Goal: Transaction & Acquisition: Purchase product/service

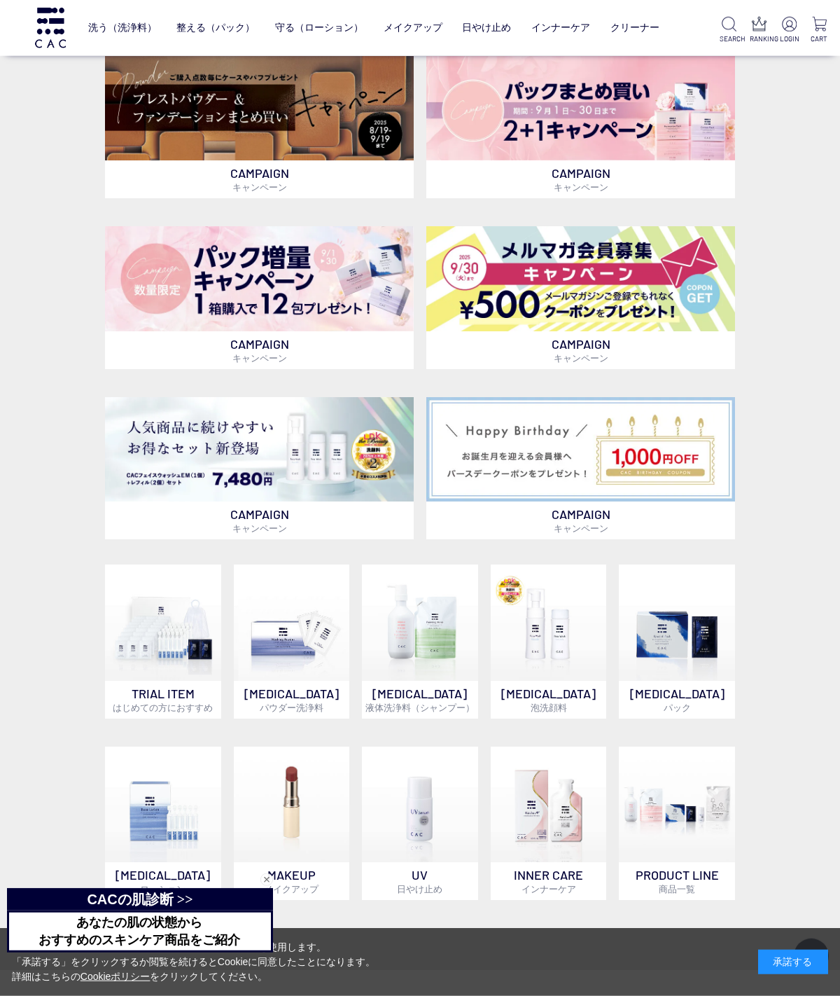
scroll to position [349, 0]
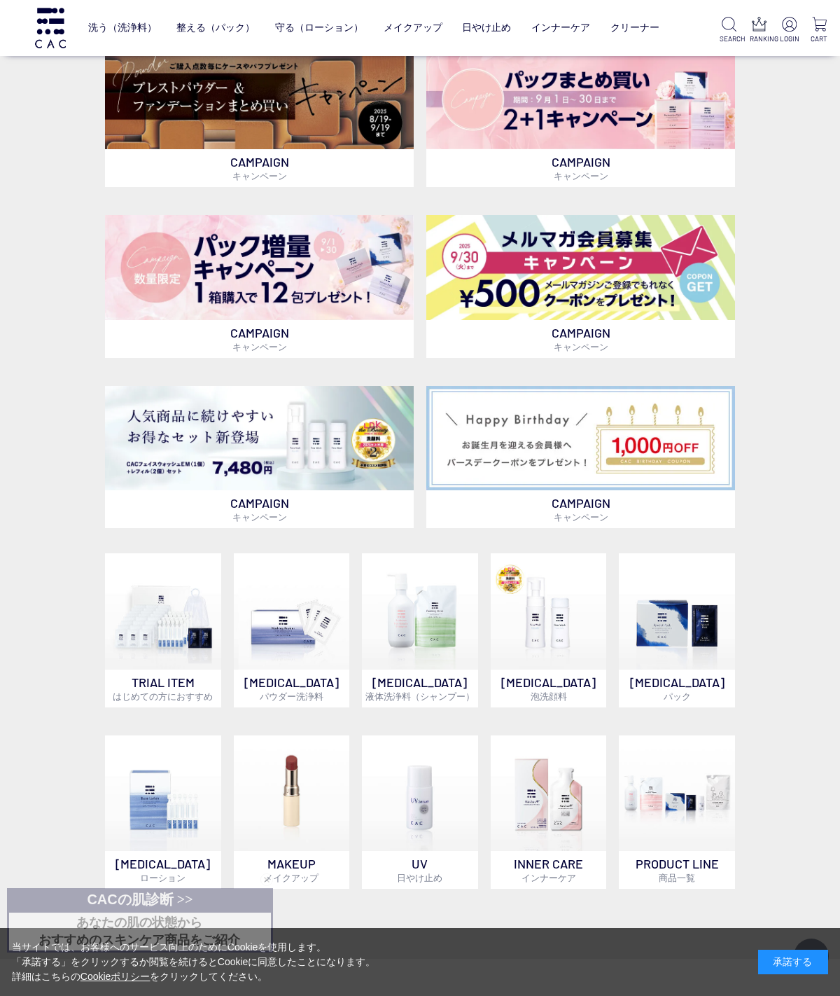
click at [688, 623] on img at bounding box center [677, 611] width 116 height 116
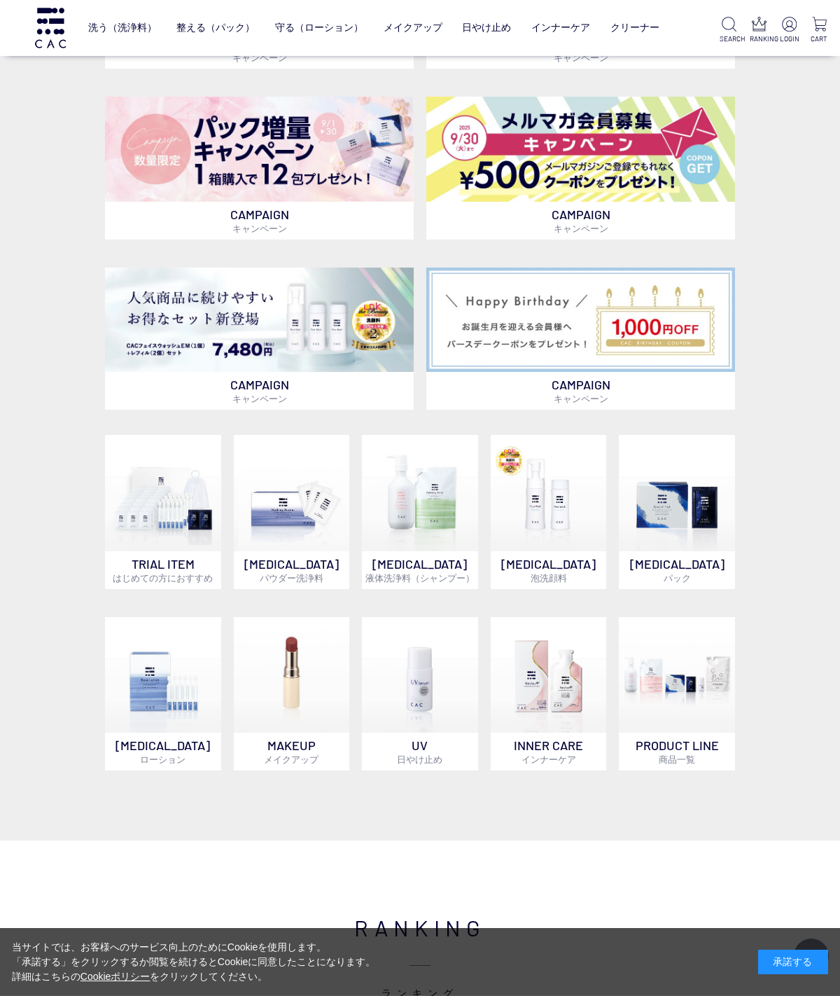
scroll to position [503, 0]
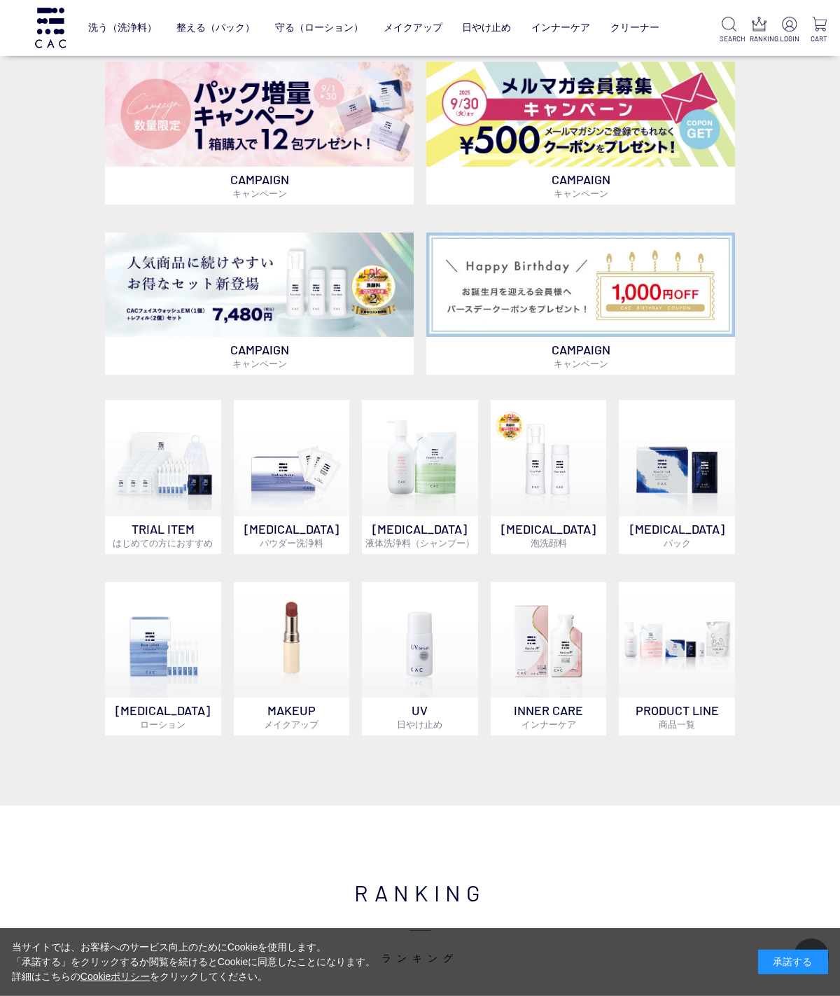
click at [415, 648] on img at bounding box center [420, 640] width 116 height 116
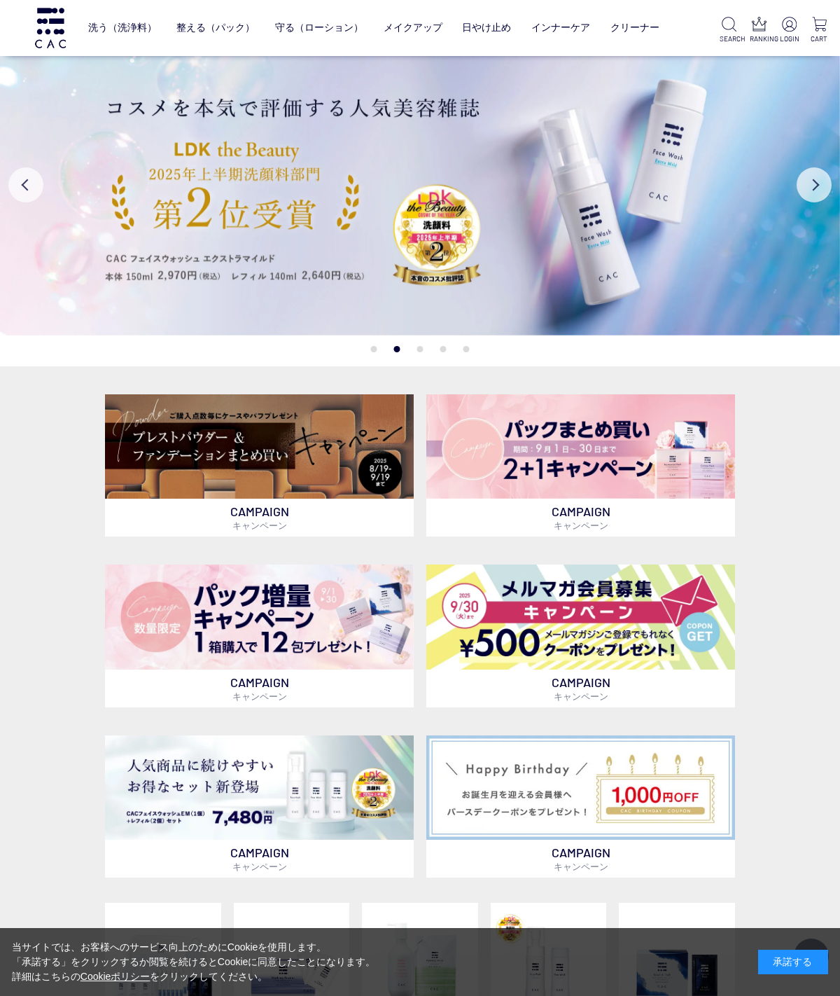
scroll to position [504, 0]
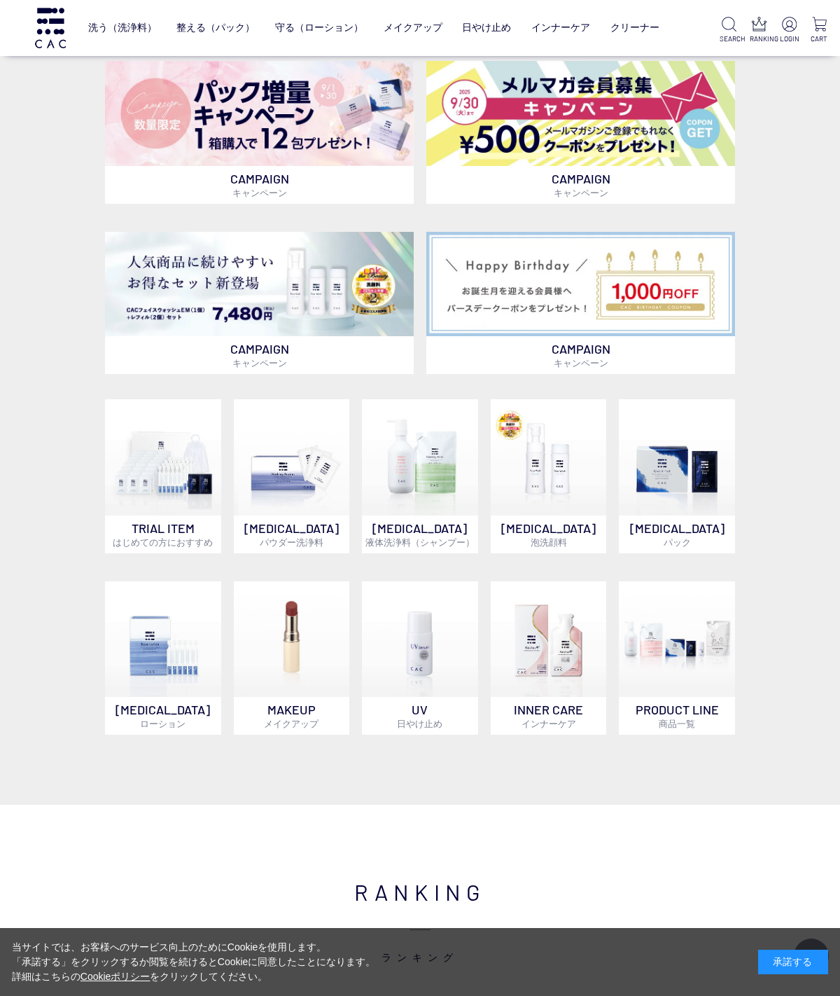
click at [557, 652] on img at bounding box center [549, 639] width 116 height 116
click at [264, 696] on img at bounding box center [292, 639] width 116 height 116
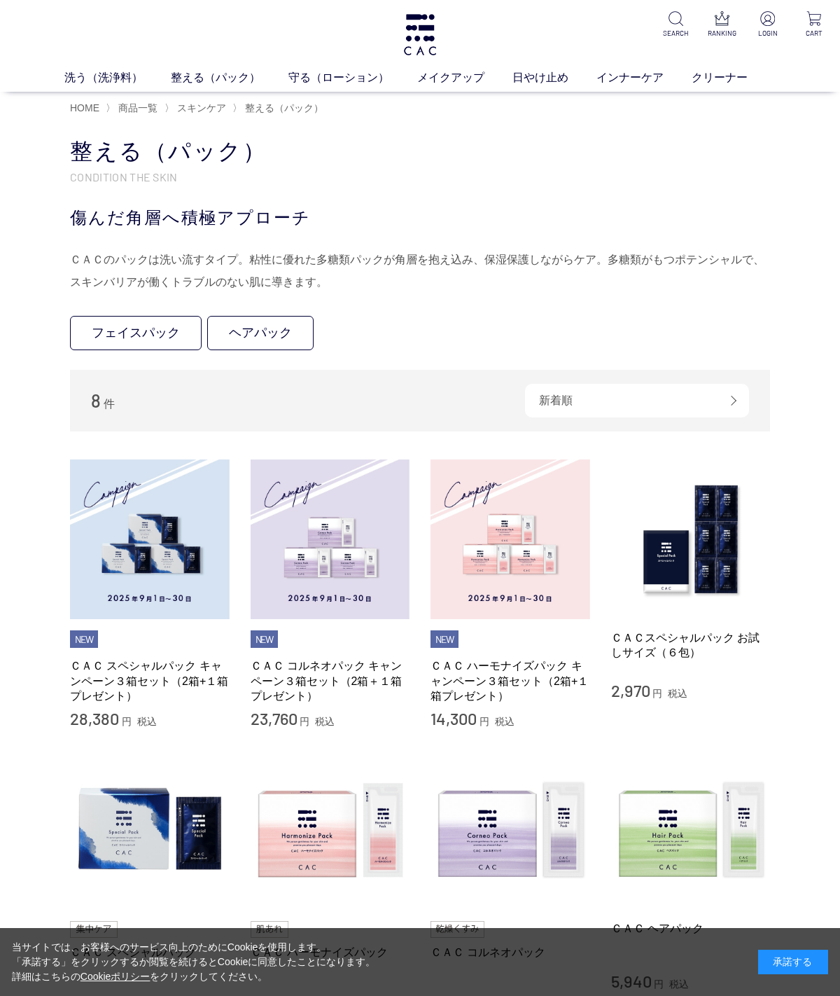
click at [137, 326] on link "フェイスパック" at bounding box center [136, 333] width 132 height 34
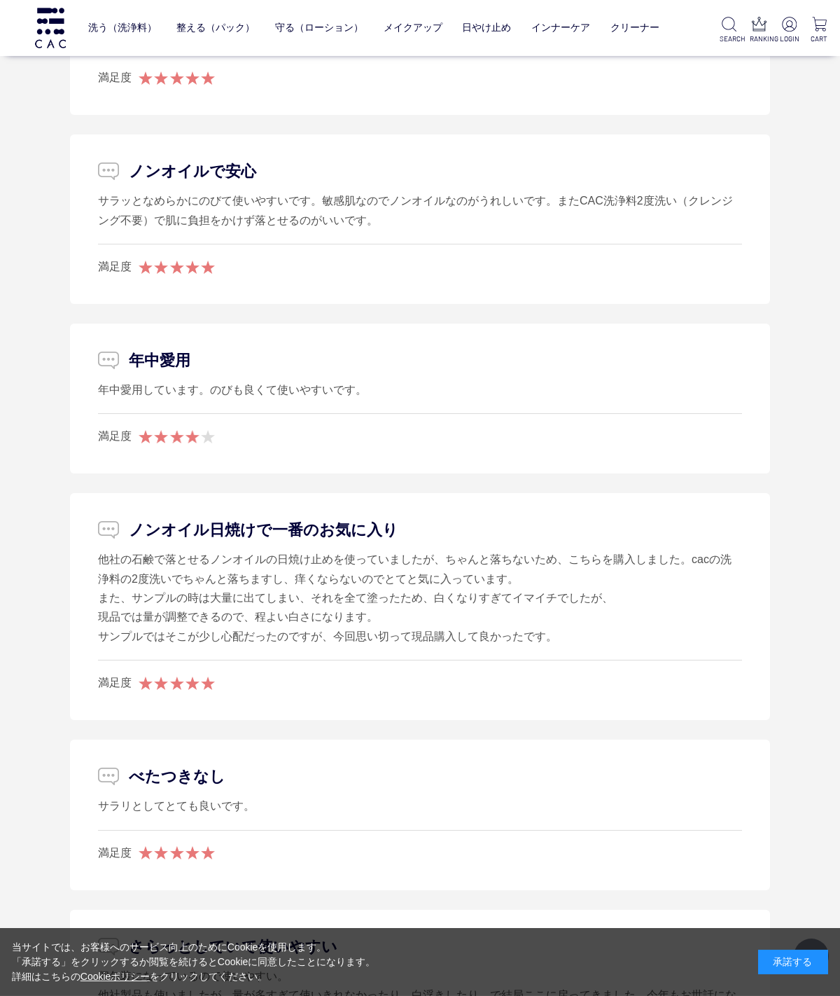
scroll to position [2646, 0]
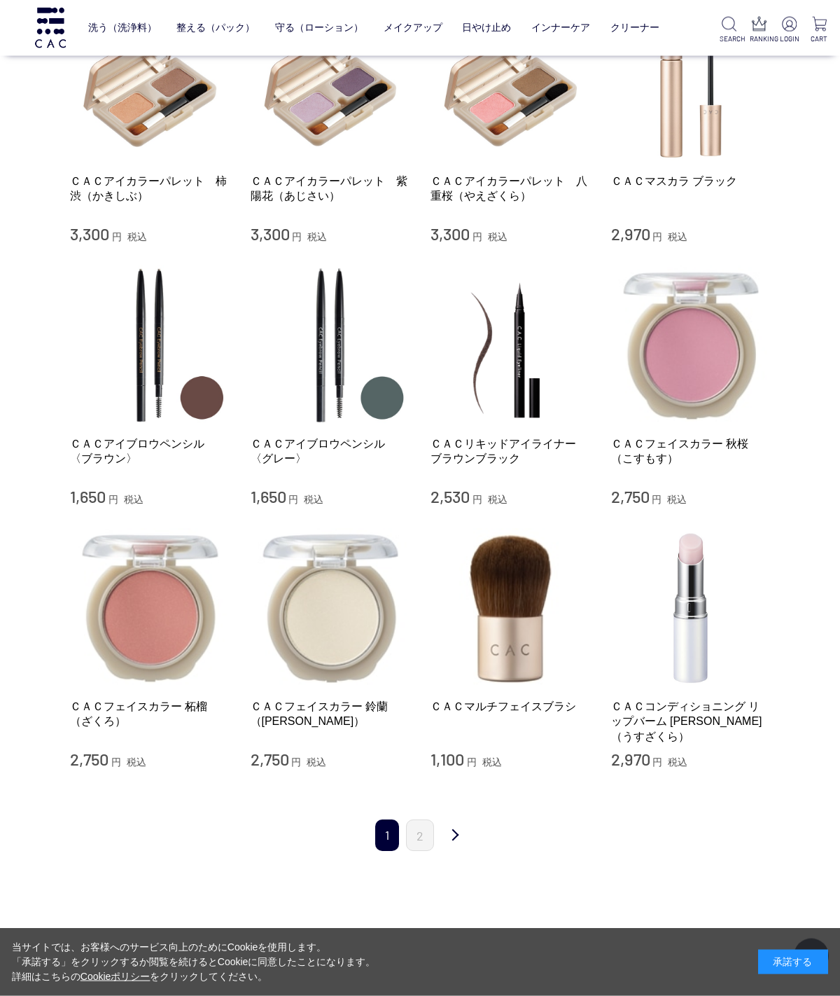
scroll to position [1174, 0]
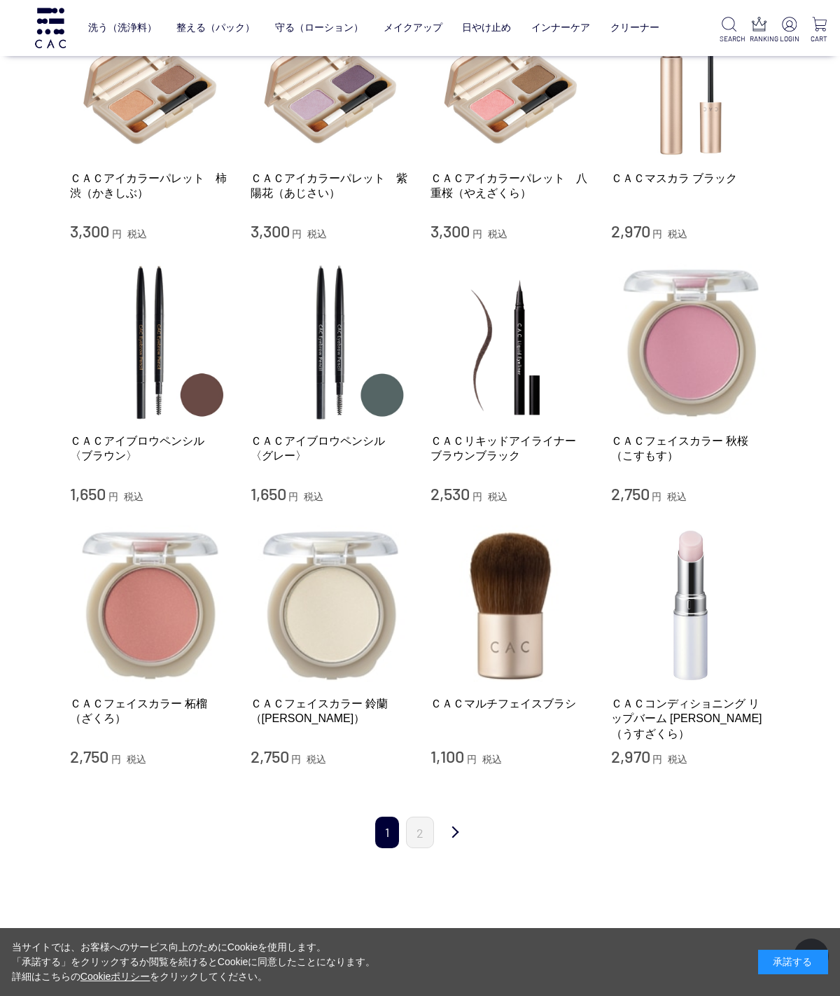
click at [423, 817] on link "2" at bounding box center [420, 833] width 28 height 32
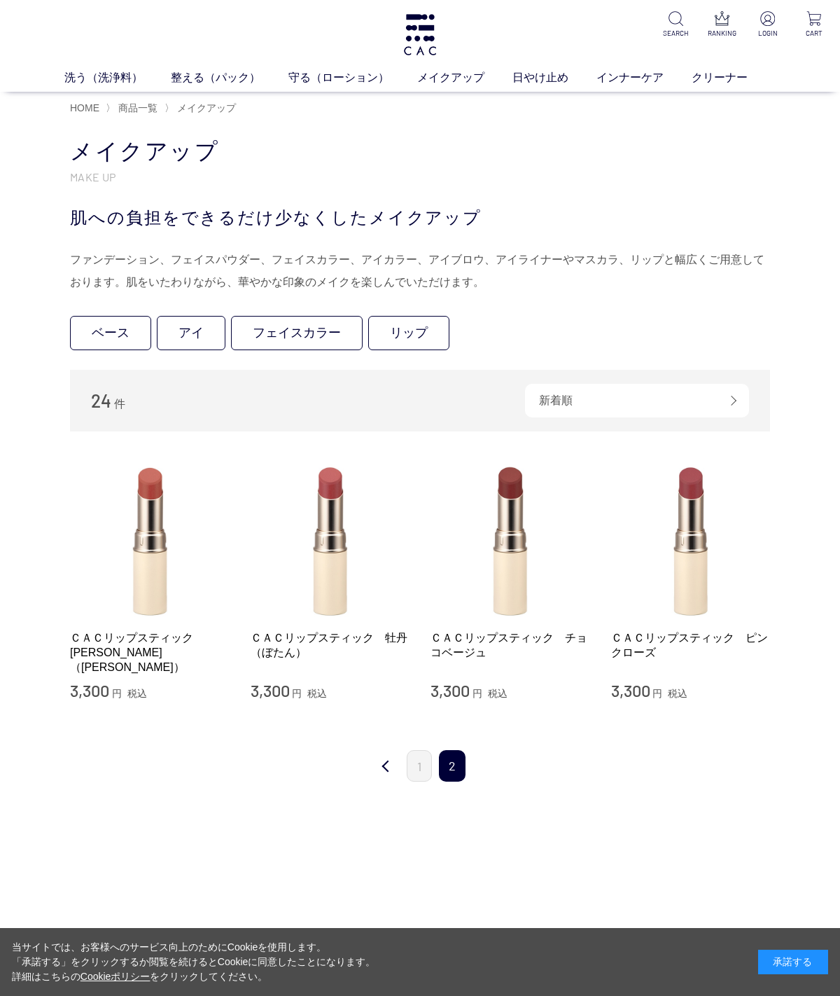
click at [429, 754] on link "1" at bounding box center [419, 766] width 25 height 32
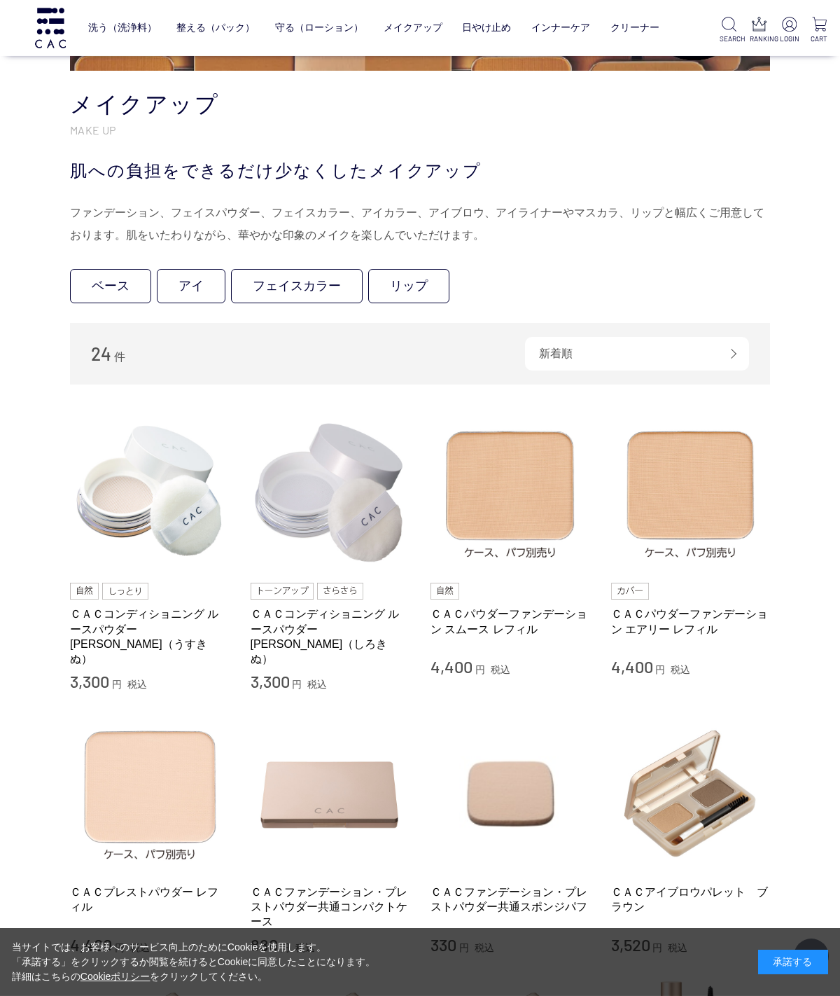
scroll to position [198, 0]
click at [107, 282] on link "ベース" at bounding box center [110, 285] width 81 height 34
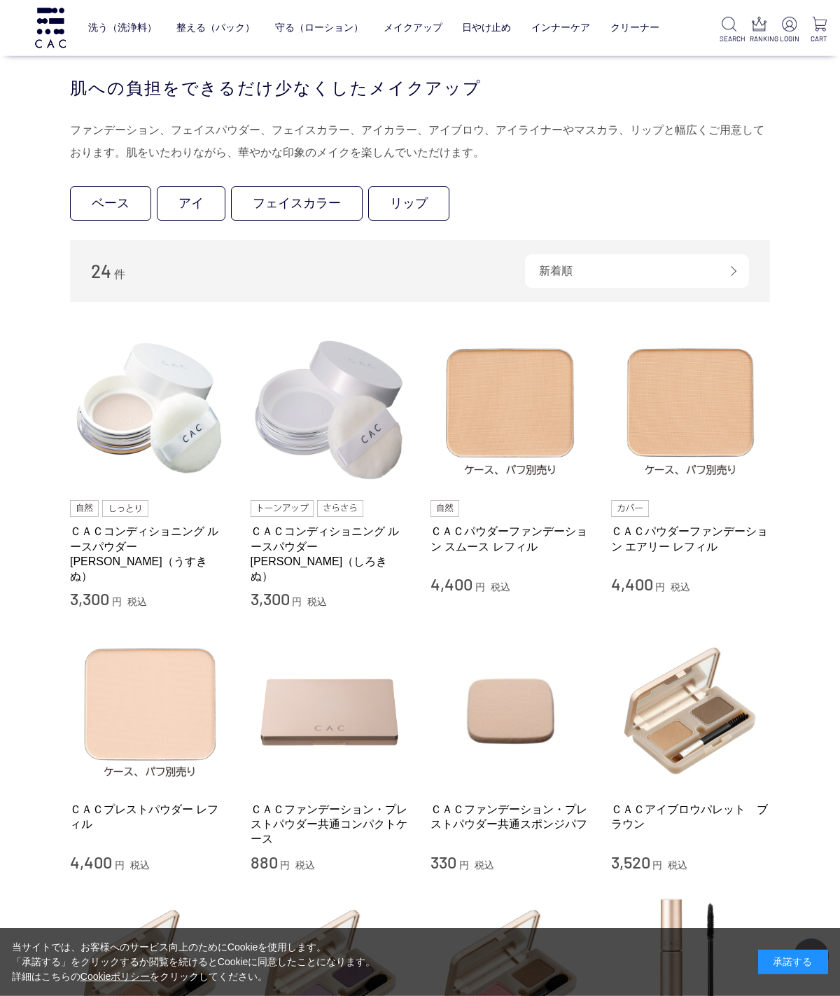
click at [417, 200] on link "リップ" at bounding box center [408, 203] width 81 height 34
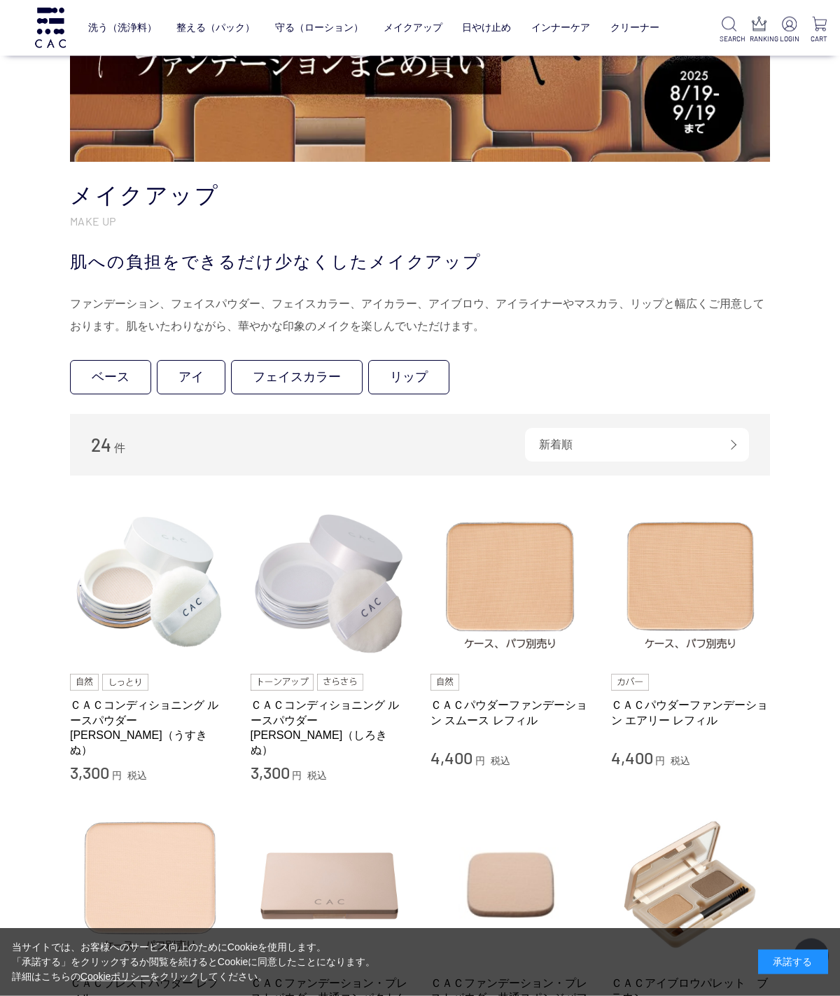
scroll to position [32, 0]
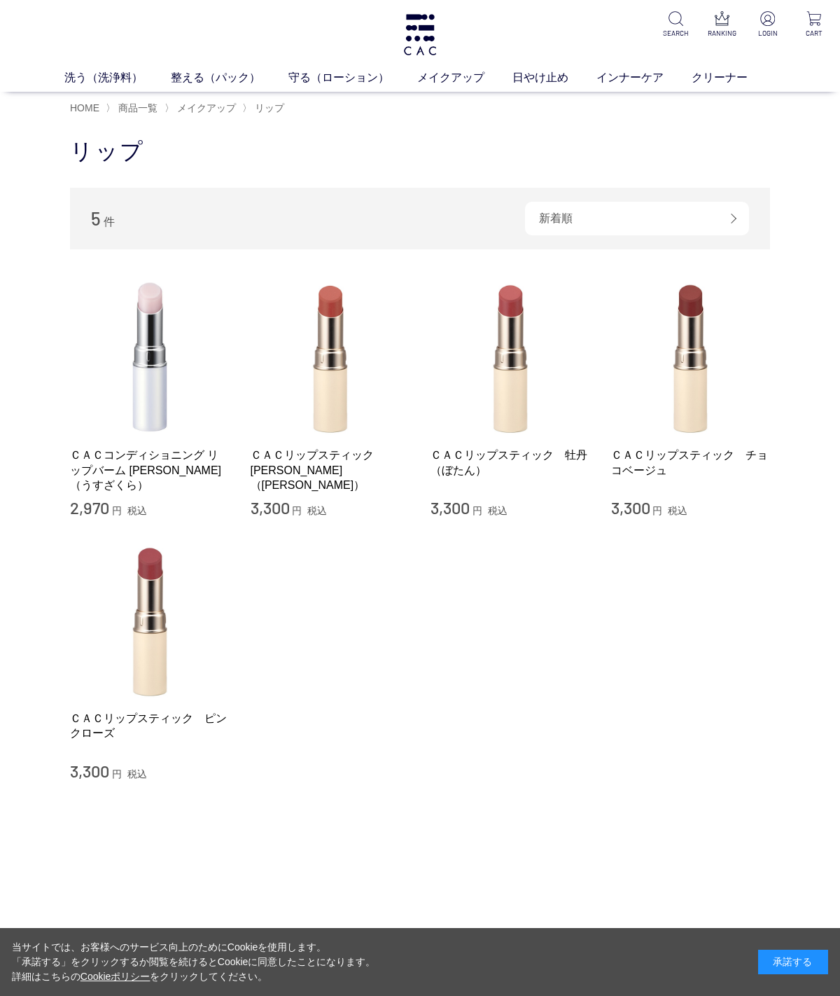
click at [508, 387] on img at bounding box center [511, 357] width 160 height 160
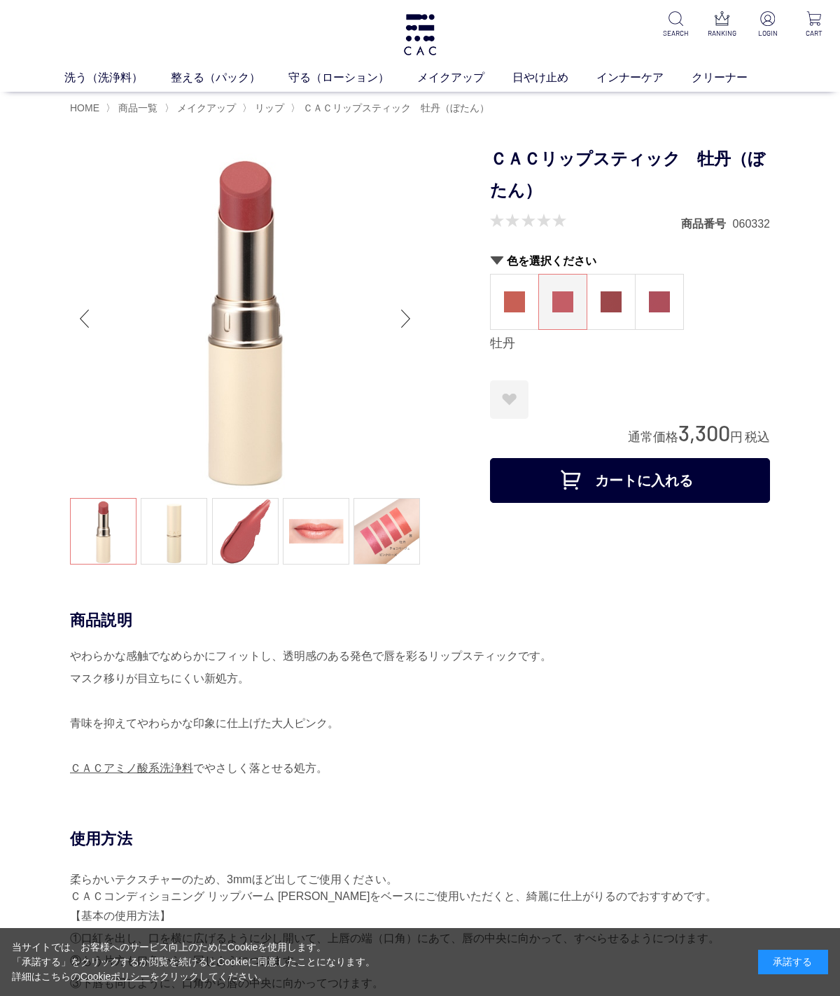
click at [396, 533] on link at bounding box center [387, 531] width 67 height 67
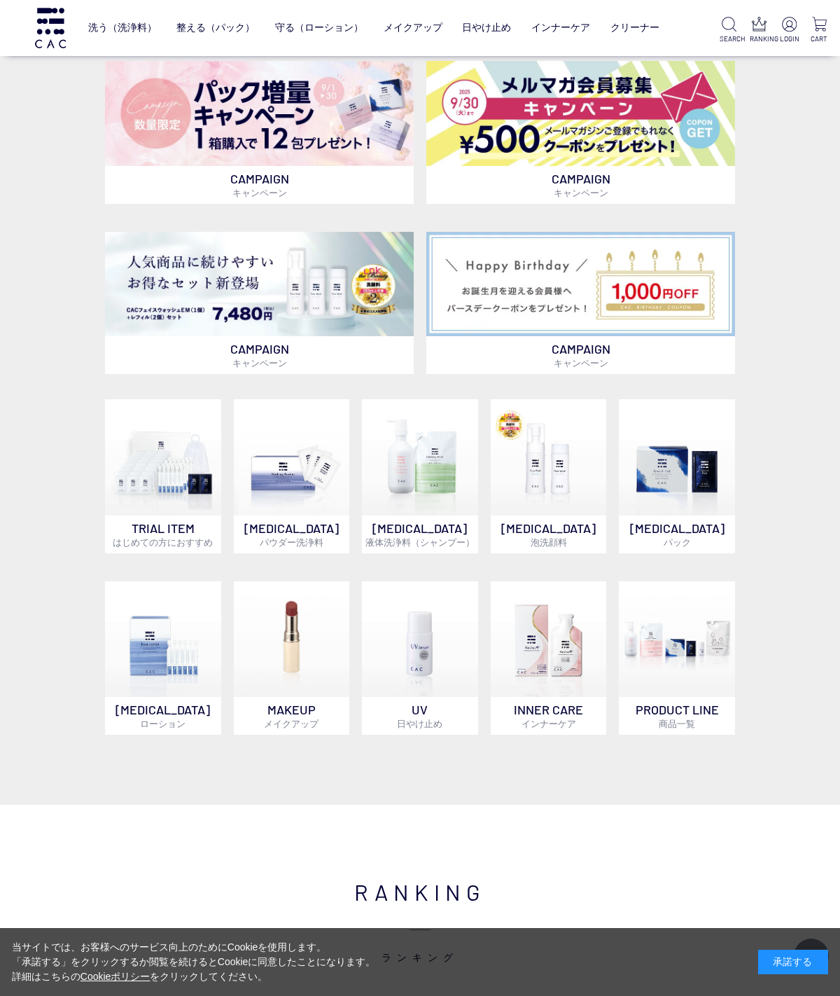
click at [688, 485] on img at bounding box center [677, 457] width 116 height 116
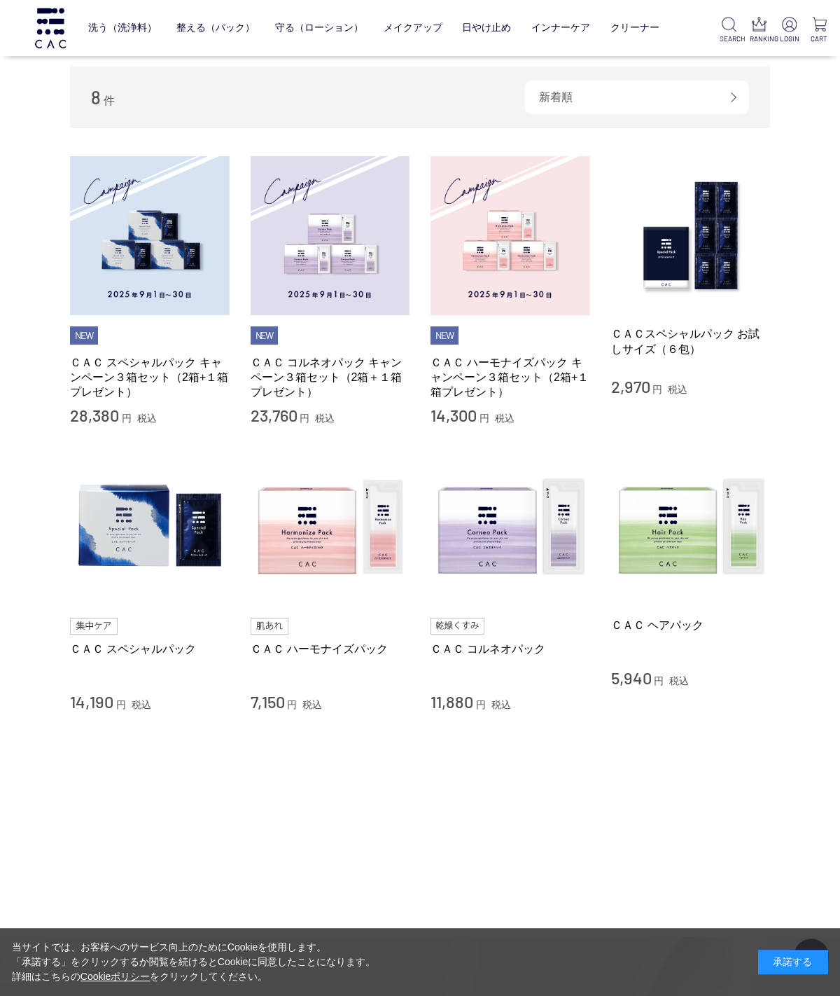
scroll to position [211, 0]
